Goal: Task Accomplishment & Management: Complete application form

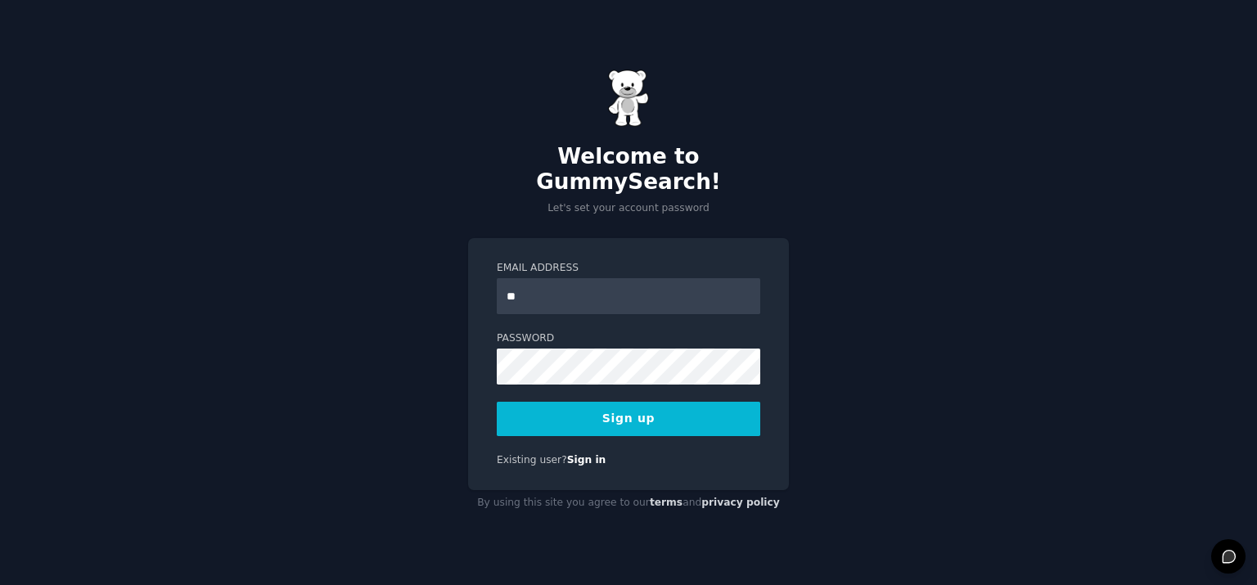
type input "**********"
click at [278, 358] on div "**********" at bounding box center [628, 292] width 1257 height 585
click at [577, 408] on button "Sign up" at bounding box center [629, 419] width 264 height 34
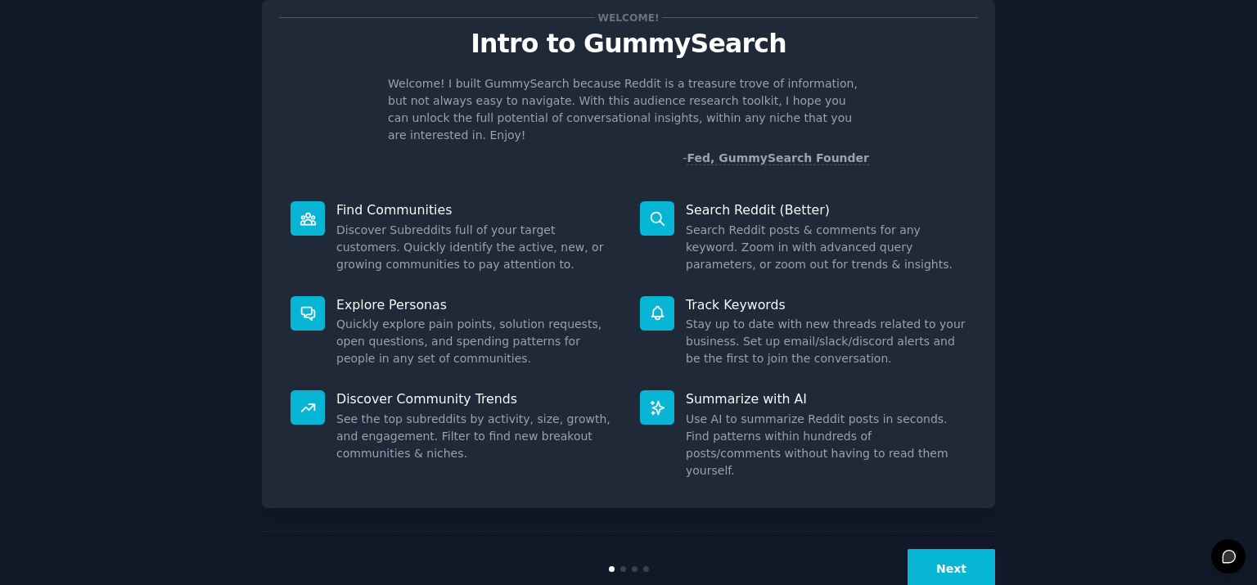
scroll to position [72, 0]
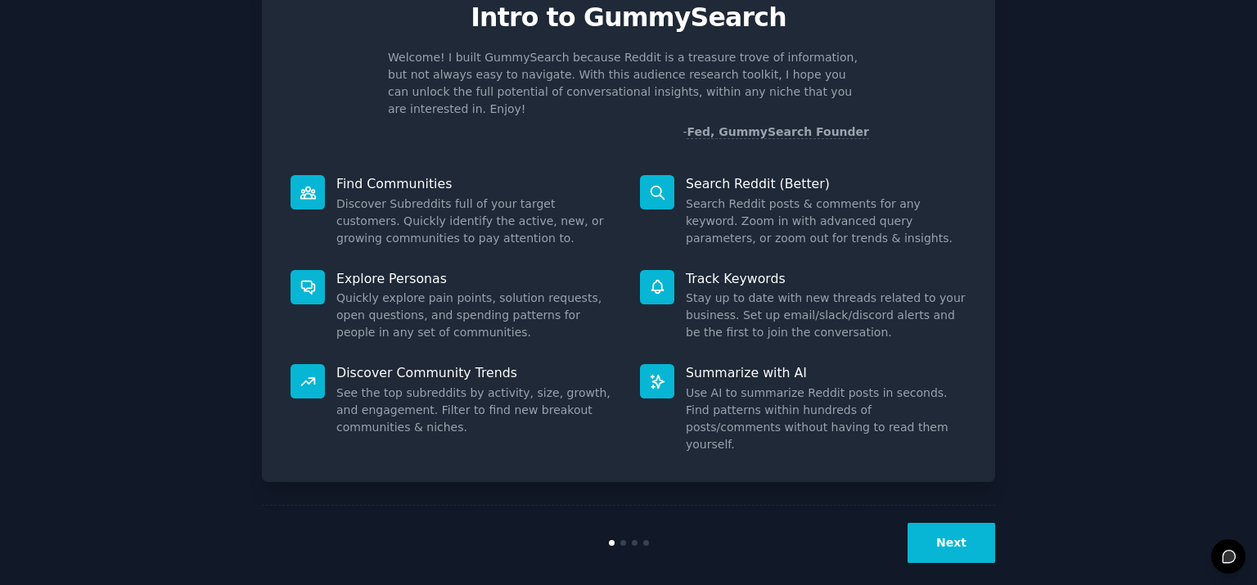
click at [925, 538] on button "Next" at bounding box center [952, 543] width 88 height 40
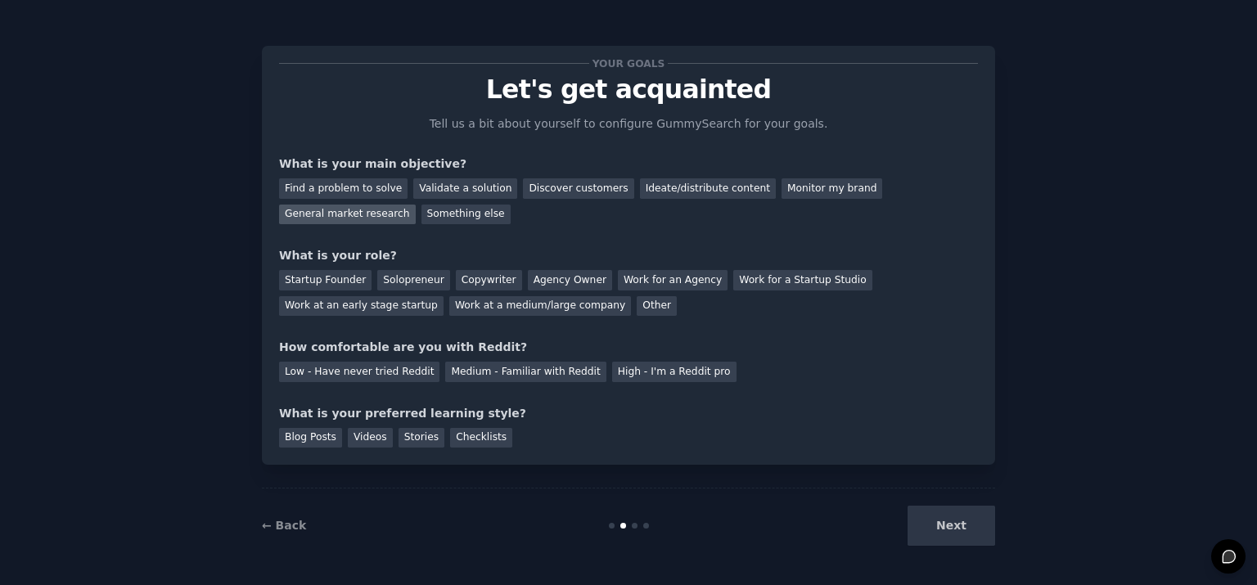
click at [380, 210] on div "General market research" at bounding box center [347, 215] width 137 height 20
click at [532, 307] on div "Work at a medium/large company" at bounding box center [540, 306] width 182 height 20
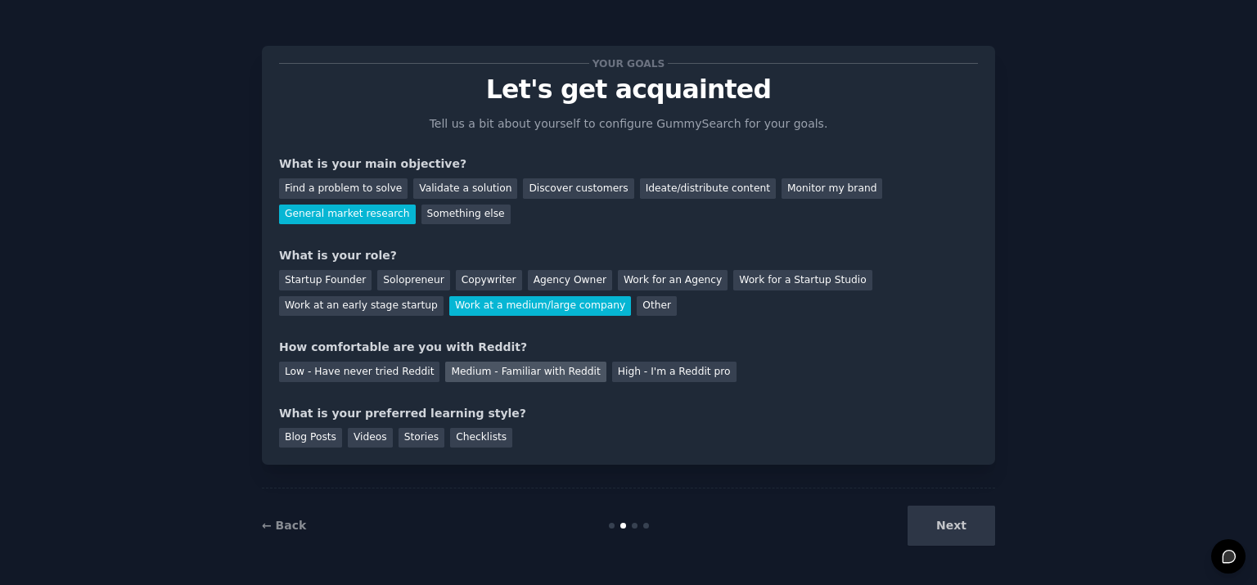
click at [565, 372] on div "Medium - Familiar with Reddit" at bounding box center [525, 372] width 160 height 20
click at [305, 435] on div "Blog Posts" at bounding box center [310, 438] width 63 height 20
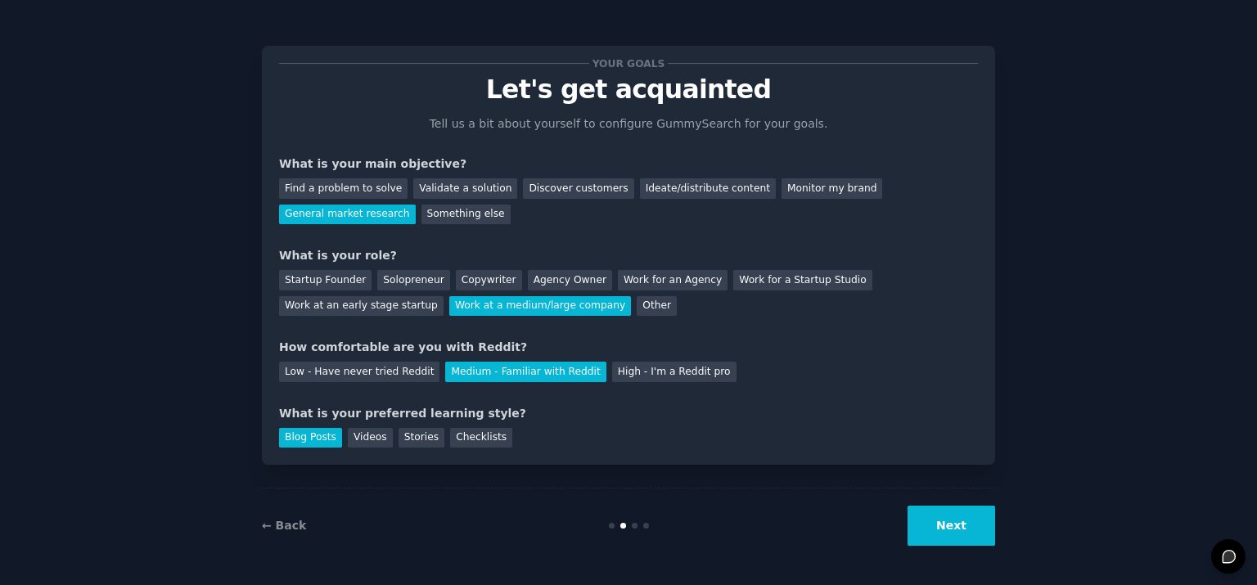
click at [947, 538] on button "Next" at bounding box center [952, 526] width 88 height 40
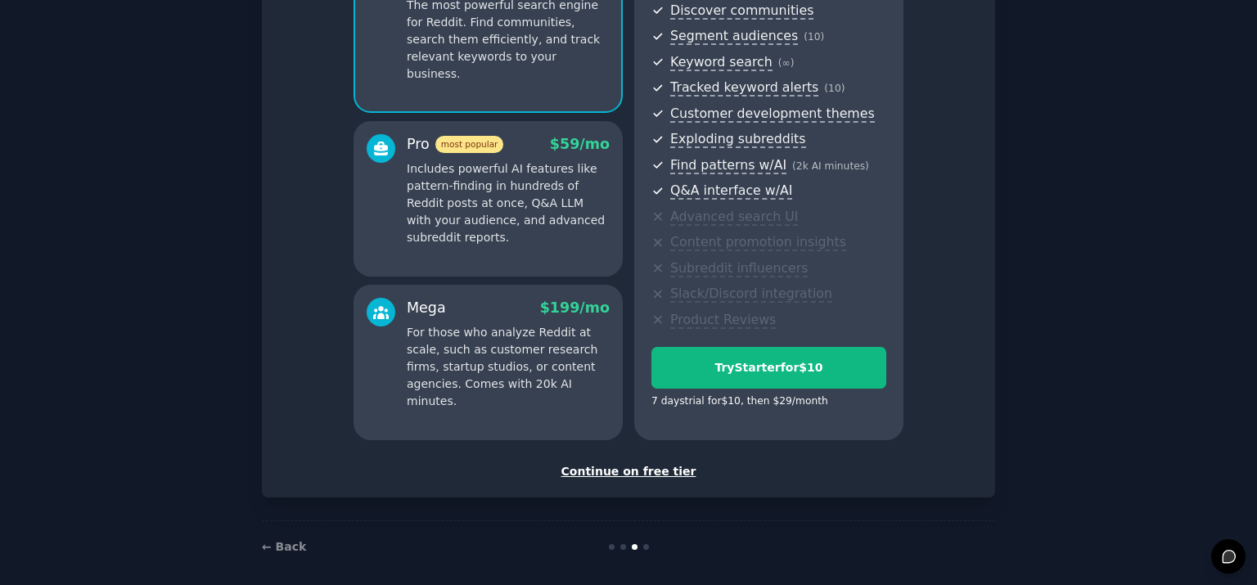
scroll to position [199, 0]
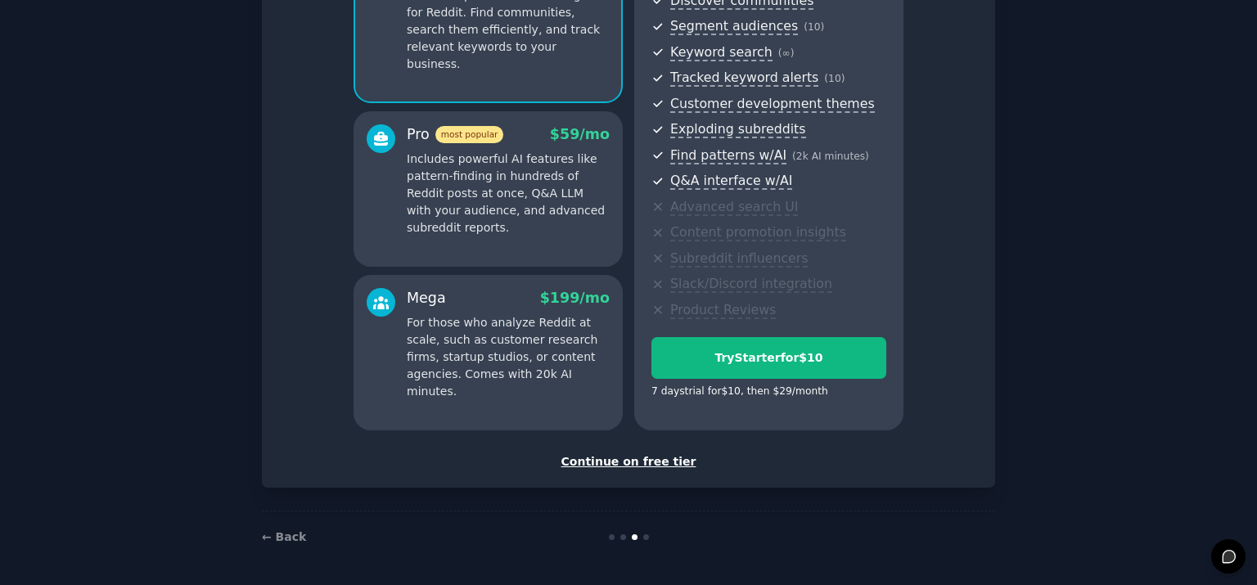
click at [662, 458] on div "Continue on free tier" at bounding box center [628, 461] width 699 height 17
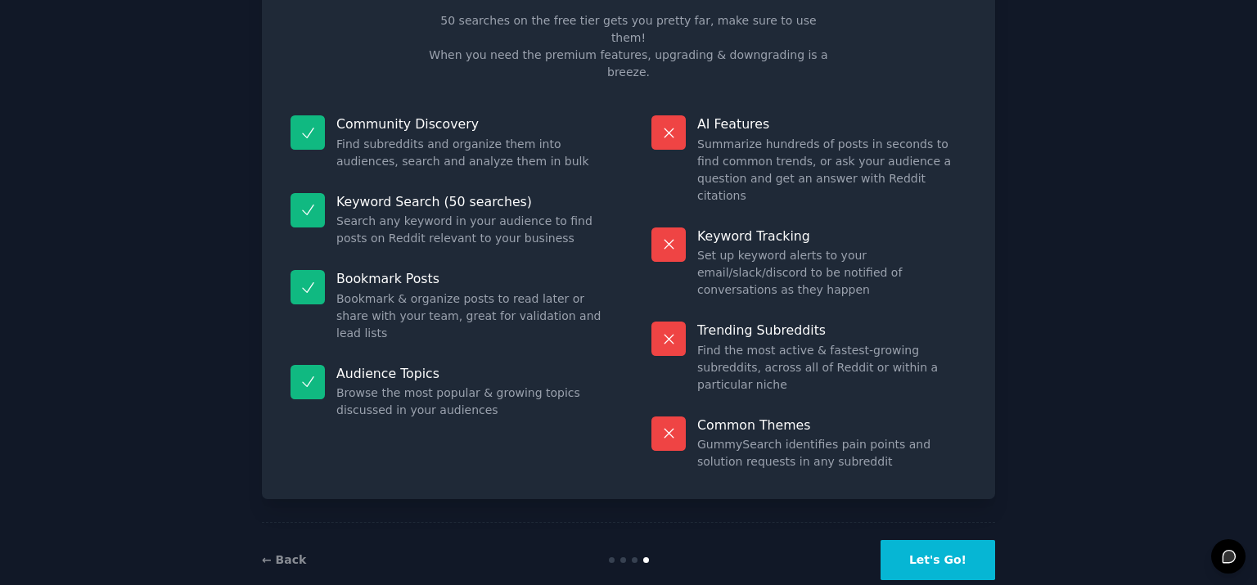
click at [944, 540] on button "Let's Go!" at bounding box center [938, 560] width 115 height 40
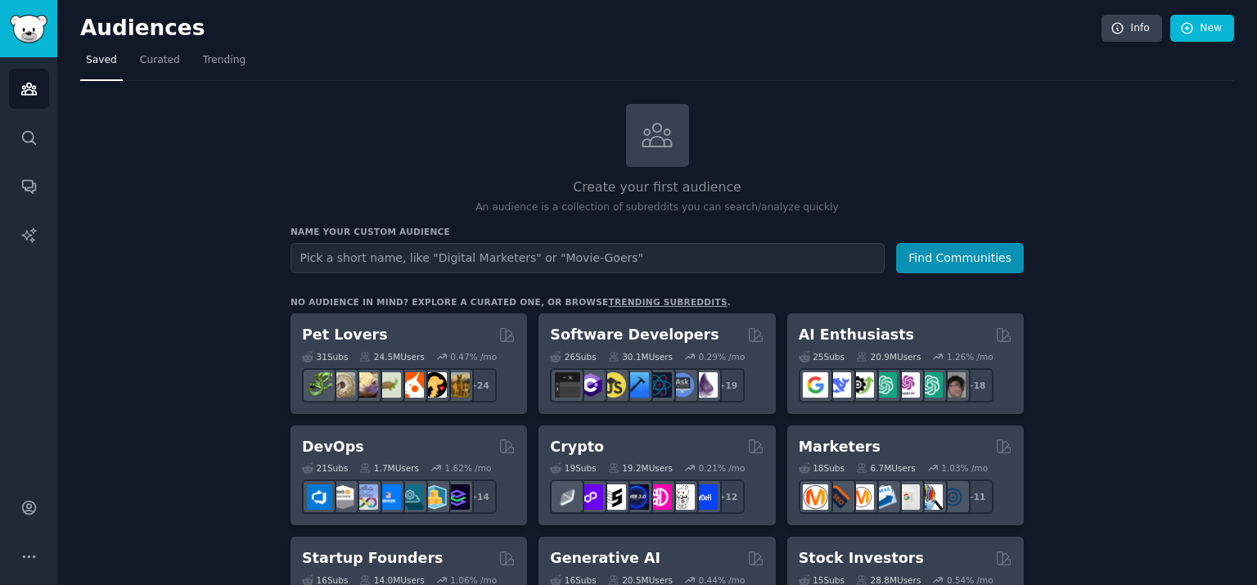
click at [678, 140] on div at bounding box center [657, 135] width 63 height 63
click at [142, 57] on span "Curated" at bounding box center [160, 60] width 40 height 15
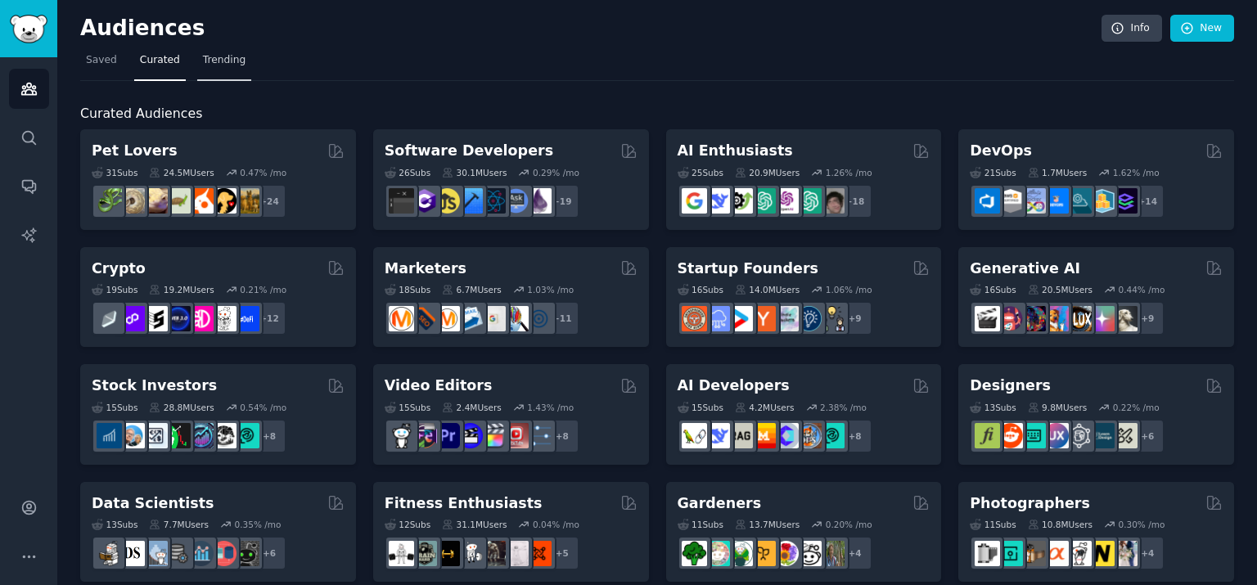
click at [226, 58] on span "Trending" at bounding box center [224, 60] width 43 height 15
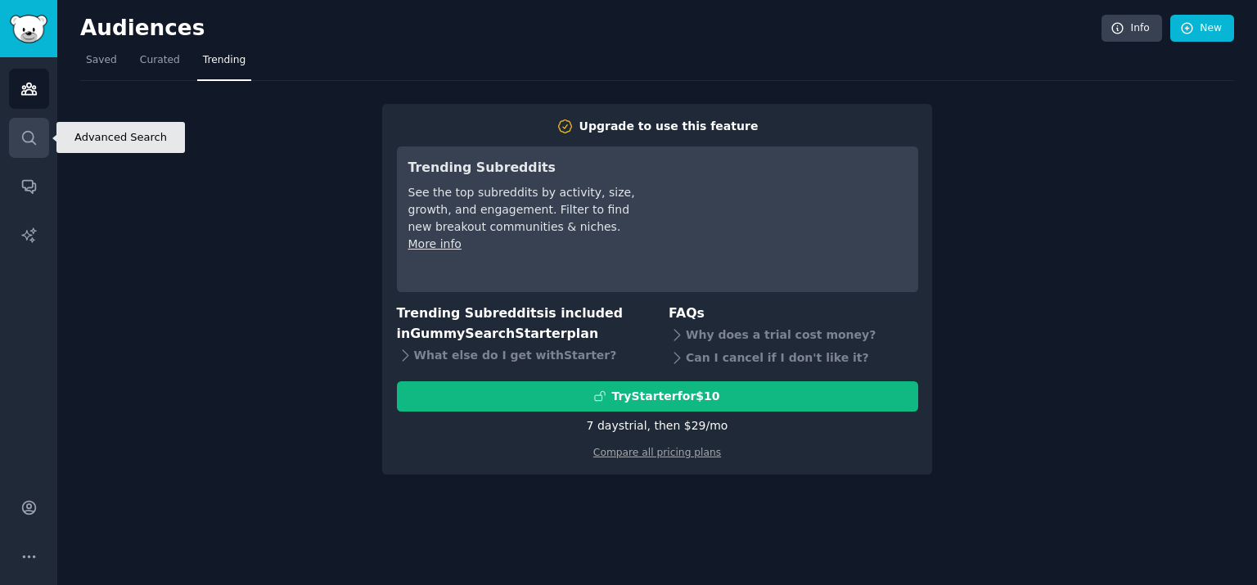
click at [36, 131] on icon "Sidebar" at bounding box center [28, 137] width 17 height 17
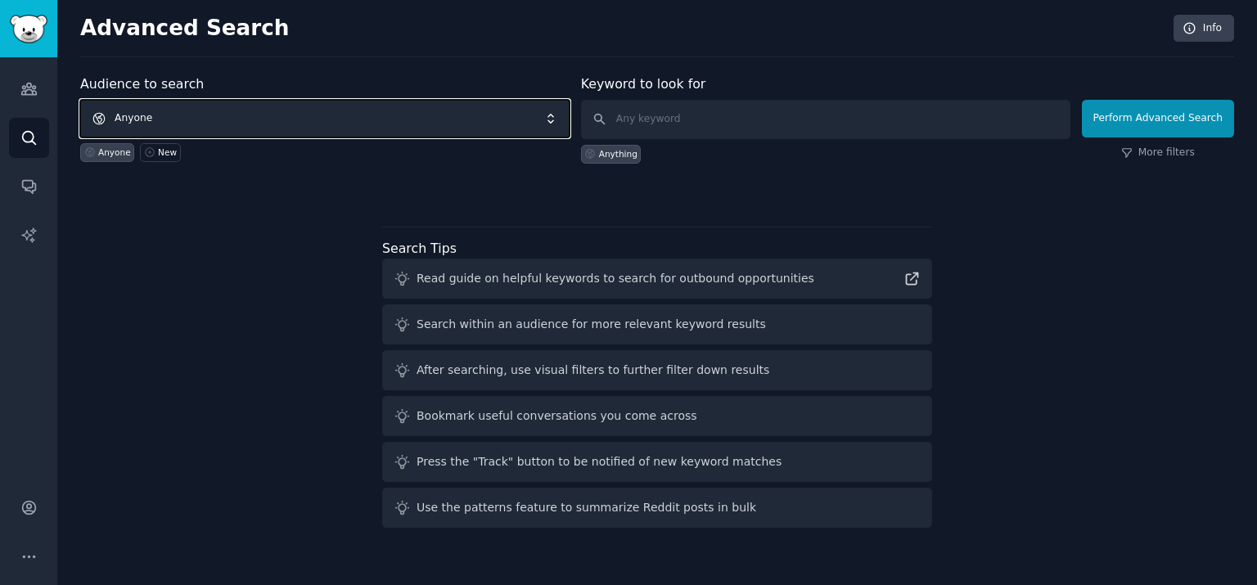
click at [260, 120] on span "Anyone" at bounding box center [324, 119] width 489 height 38
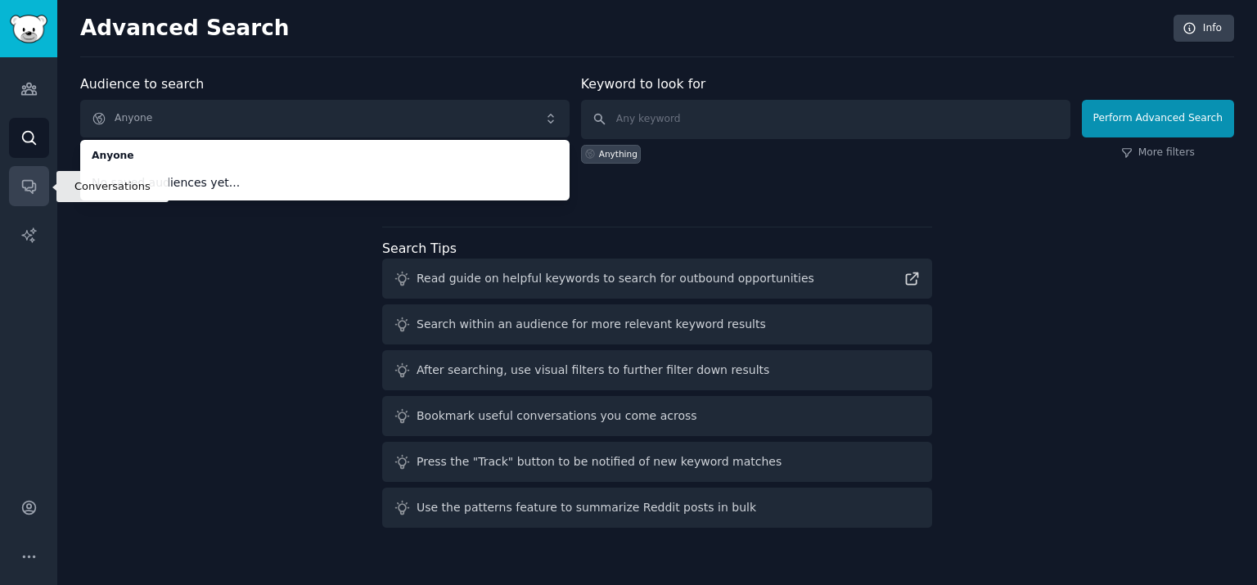
click at [31, 189] on icon "Sidebar" at bounding box center [28, 186] width 17 height 17
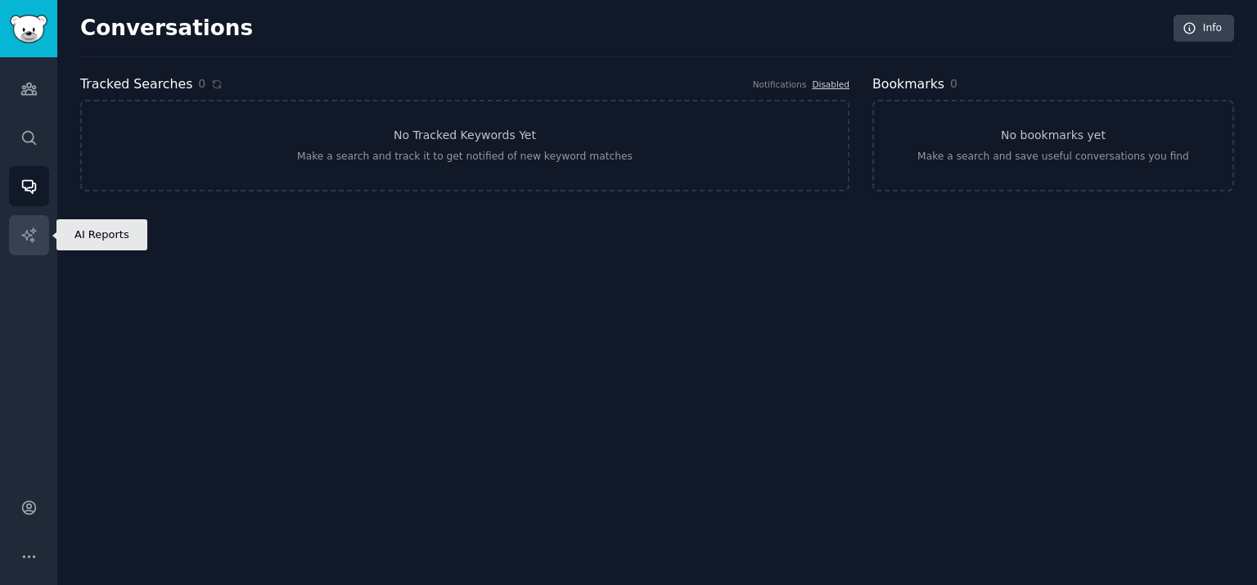
click at [27, 225] on link "AI Reports" at bounding box center [29, 235] width 40 height 40
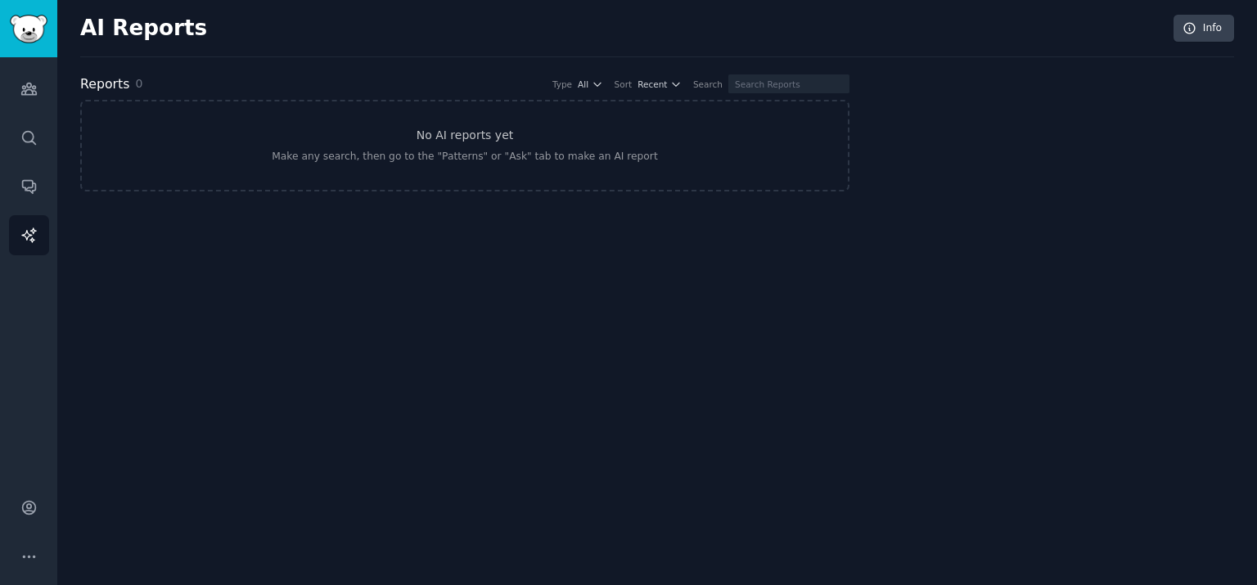
click at [637, 489] on div "AI Reports Info Reports 0 Type All Sort Recent Search No AI reports yet Make an…" at bounding box center [657, 292] width 1200 height 585
